Goal: Task Accomplishment & Management: Manage account settings

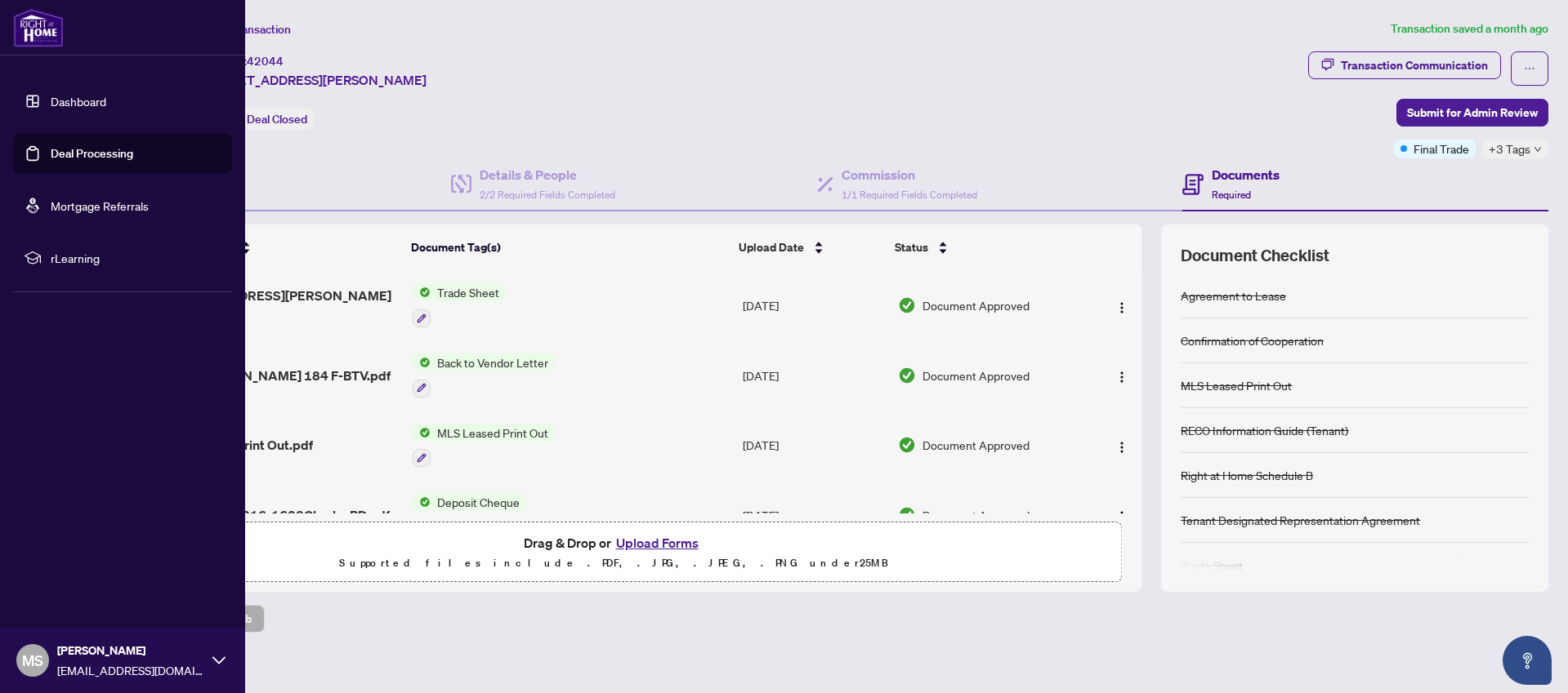
click at [51, 155] on link "Deal Processing" at bounding box center [92, 153] width 83 height 15
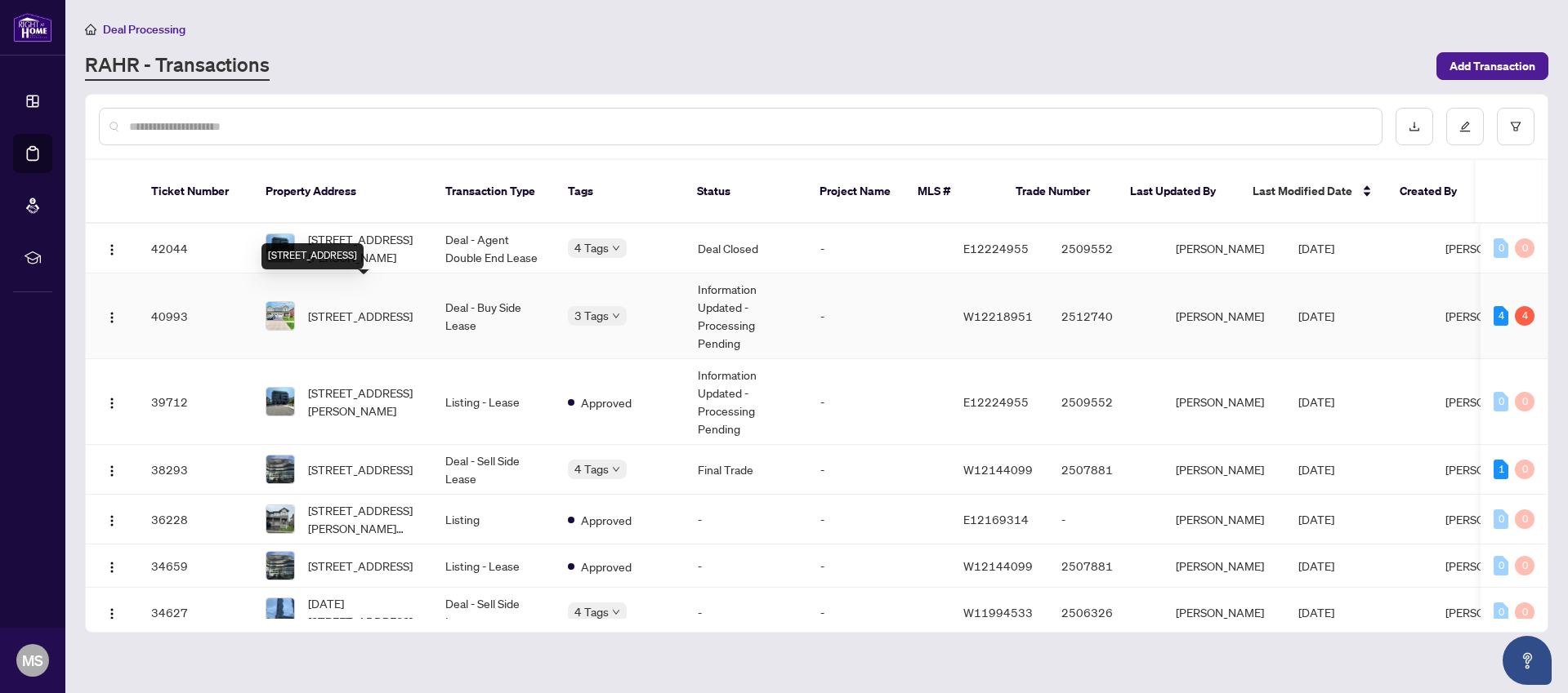
click at [354, 307] on span "[STREET_ADDRESS]" at bounding box center [359, 316] width 105 height 18
